Goal: Register for event/course

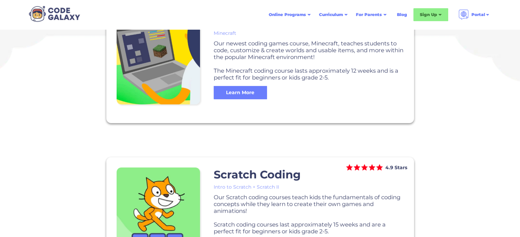
scroll to position [273, 0]
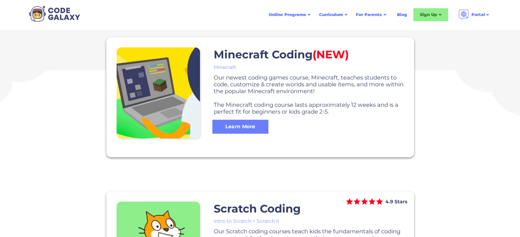
click at [245, 124] on div "Learn More" at bounding box center [240, 126] width 56 height 7
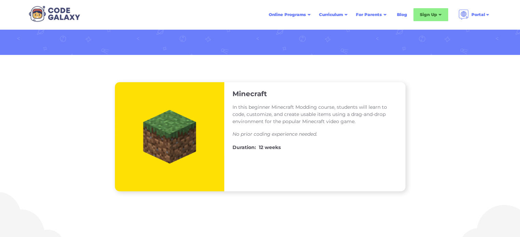
scroll to position [68, 0]
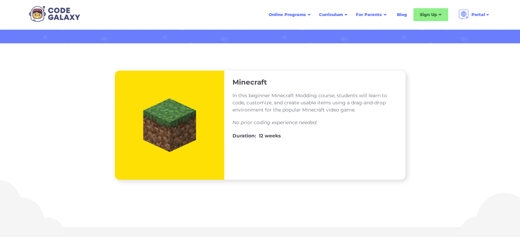
click at [262, 131] on div "In this beginner Minecraft Modding course, students will learn to code, customi…" at bounding box center [314, 109] width 165 height 45
click at [261, 137] on h4 "12 weeks" at bounding box center [270, 136] width 22 height 8
click at [186, 113] on img at bounding box center [169, 125] width 109 height 109
click at [186, 114] on img at bounding box center [169, 125] width 109 height 109
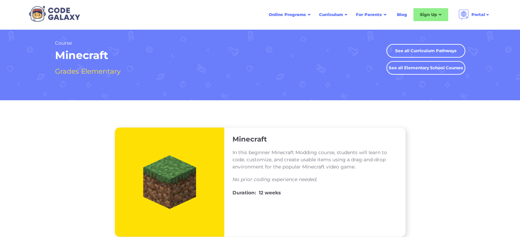
scroll to position [0, 0]
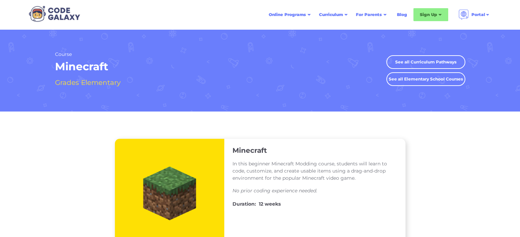
click at [73, 83] on h4 "Grades" at bounding box center [67, 83] width 24 height 12
click at [75, 68] on h1 "Minecraft" at bounding box center [89, 67] width 68 height 14
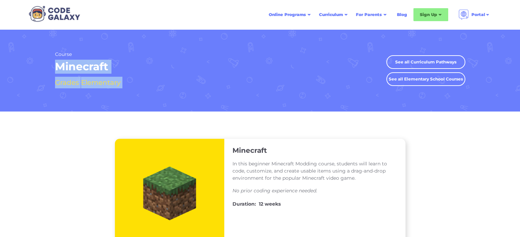
drag, startPoint x: 75, startPoint y: 68, endPoint x: 158, endPoint y: 86, distance: 84.7
click at [154, 86] on div "Course Minecraft Grades Elementary See all Curriculum Pathways See all Middle S…" at bounding box center [260, 70] width 410 height 82
click at [417, 12] on div "Sign Up" at bounding box center [430, 14] width 35 height 13
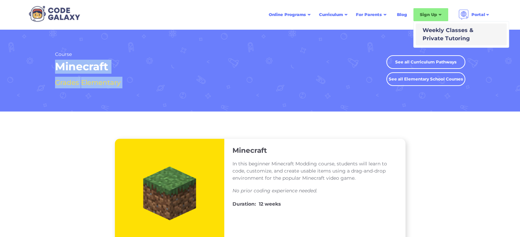
click at [445, 38] on div "Weekly Classes & Private Tutoring" at bounding box center [447, 34] width 54 height 16
